Goal: Check status

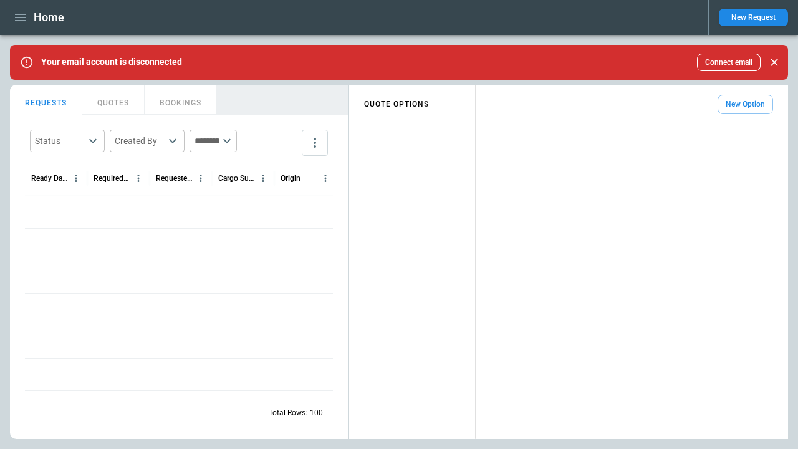
click at [476, 151] on div "FindBorderBarSize REQUESTS QUOTES BOOKINGS Status ​ Created By ​ ​ Ready Date &…" at bounding box center [399, 262] width 778 height 354
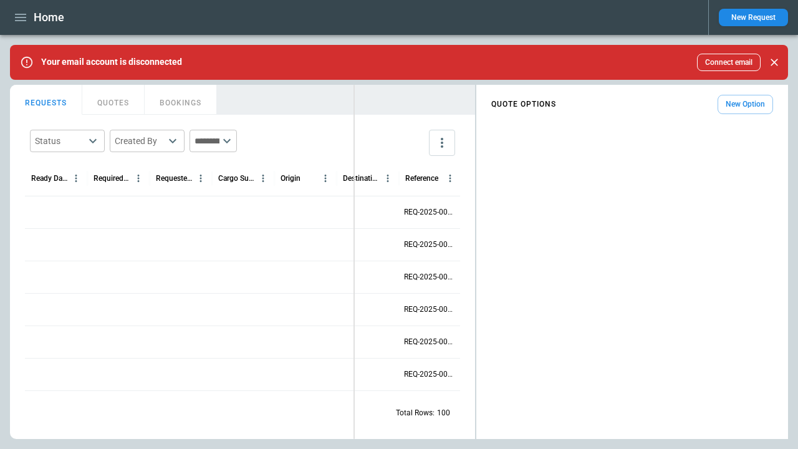
click at [354, 153] on div "FindBorderBarSize REQUESTS QUOTES BOOKINGS Status ​ Created By ​ ​ Ready Date &…" at bounding box center [399, 262] width 778 height 354
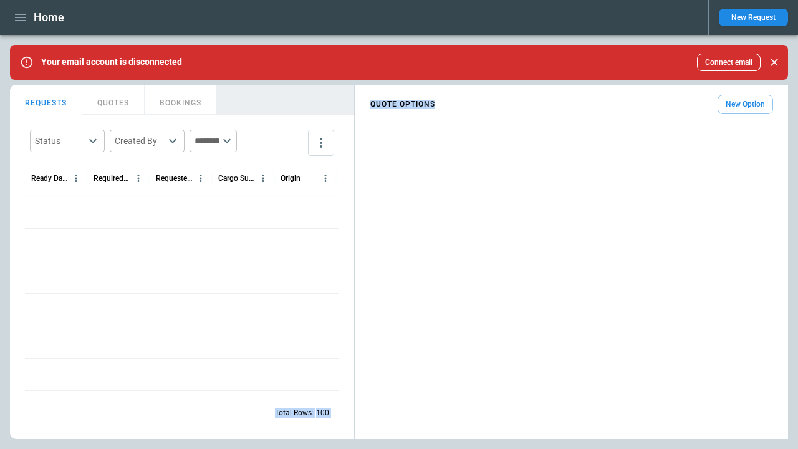
click at [358, 153] on div "FindBorderBarSize REQUESTS QUOTES BOOKINGS Status ​ Created By ​ ​ Ready Date &…" at bounding box center [399, 262] width 778 height 354
click at [388, 151] on div "FindBorderBarSize REQUESTS QUOTES BOOKINGS Status ​ Created By ​ ​ Ready Date &…" at bounding box center [399, 262] width 778 height 354
click at [46, 100] on button "REQUESTS" at bounding box center [46, 100] width 72 height 30
click at [67, 141] on body "Home New Request Your email account is disconnected Connect email FindBorderBar…" at bounding box center [399, 224] width 798 height 449
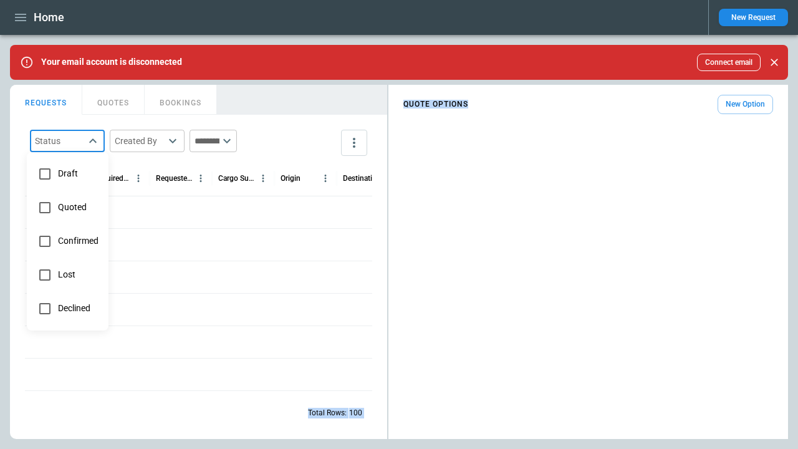
click at [67, 208] on span "Quoted" at bounding box center [78, 207] width 41 height 11
type input "******"
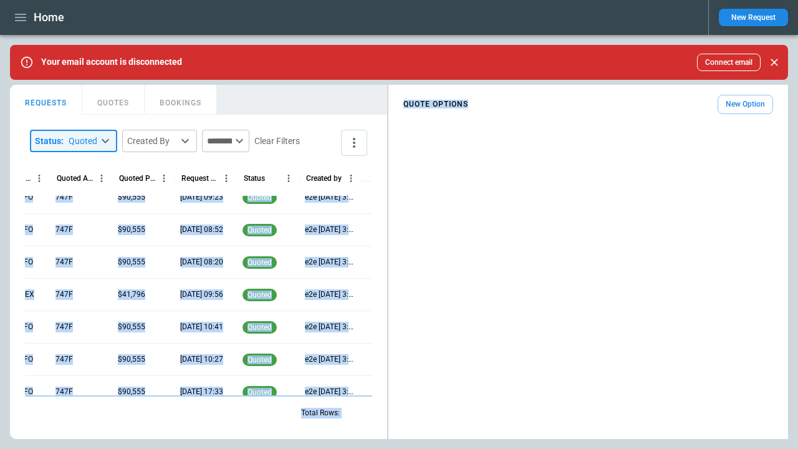
scroll to position [599, 0]
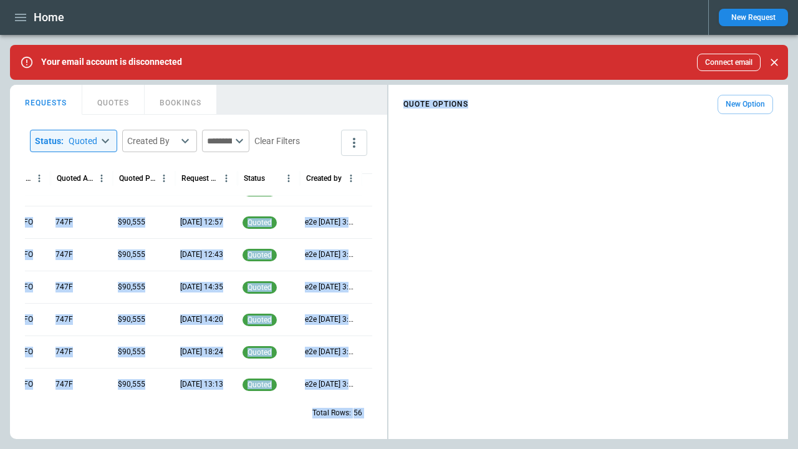
click at [281, 424] on div "Total Rows: 56" at bounding box center [198, 413] width 347 height 32
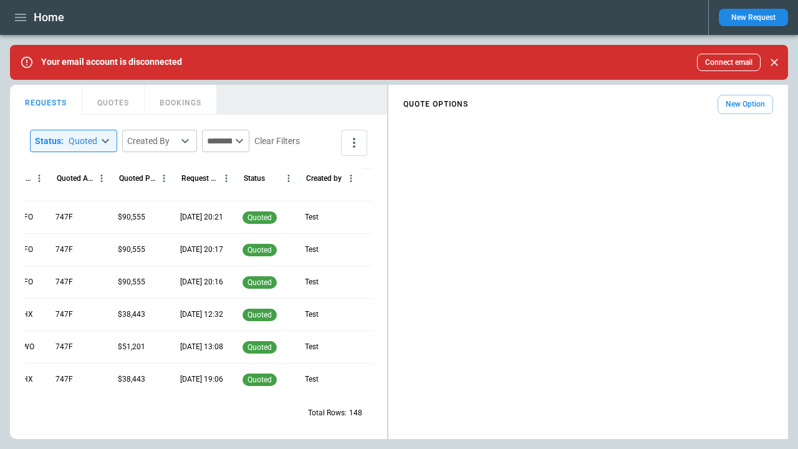
scroll to position [0, 0]
